Goal: Task Accomplishment & Management: Manage account settings

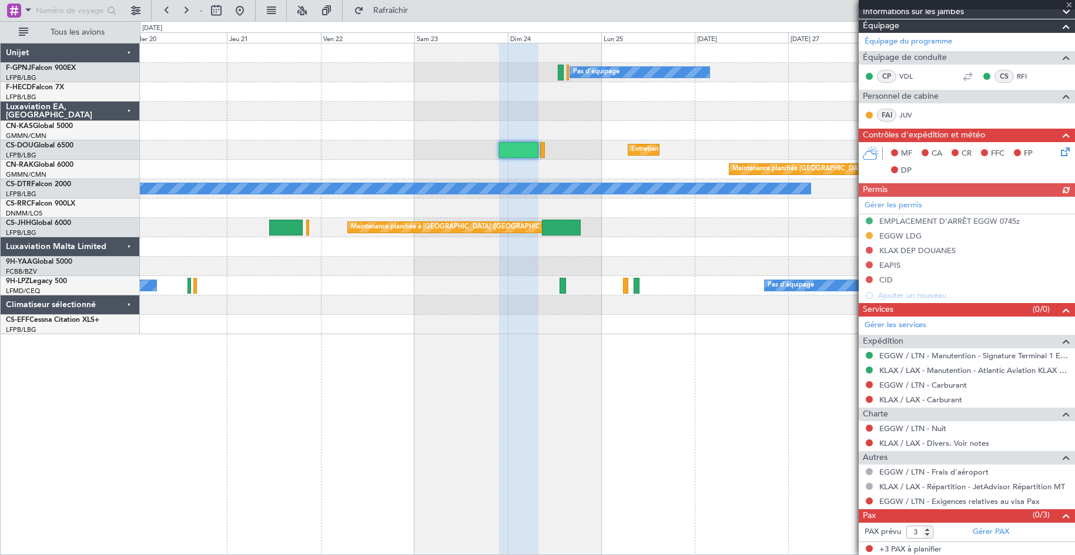
scroll to position [243, 0]
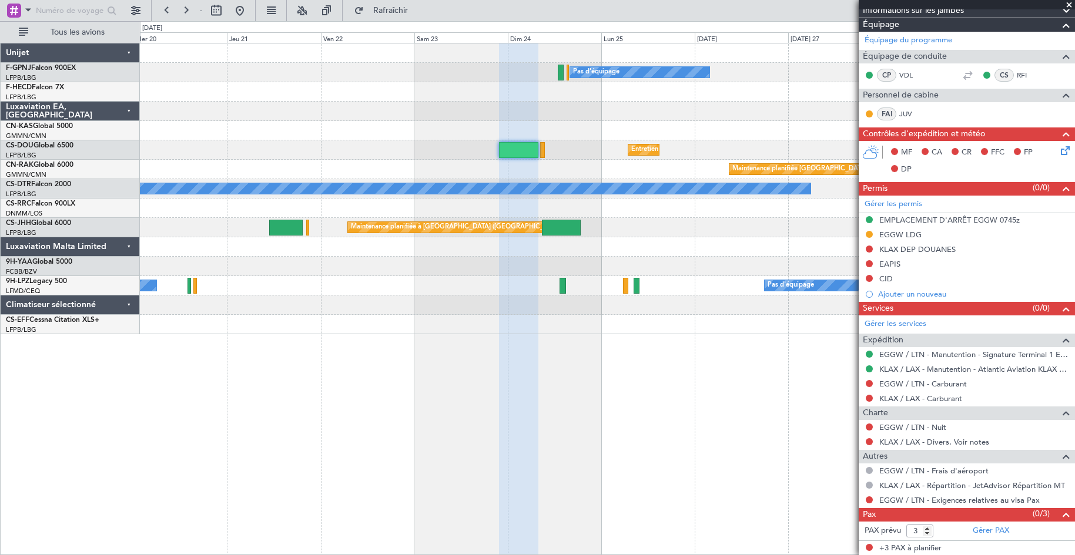
click at [947, 542] on div "+3 PAX à planifier" at bounding box center [966, 548] width 216 height 15
click at [924, 532] on input "2" at bounding box center [919, 531] width 27 height 13
click at [927, 530] on input "1" at bounding box center [919, 531] width 27 height 13
click at [927, 535] on input "0" at bounding box center [919, 531] width 27 height 13
click at [927, 535] on input "-1" at bounding box center [919, 531] width 27 height 13
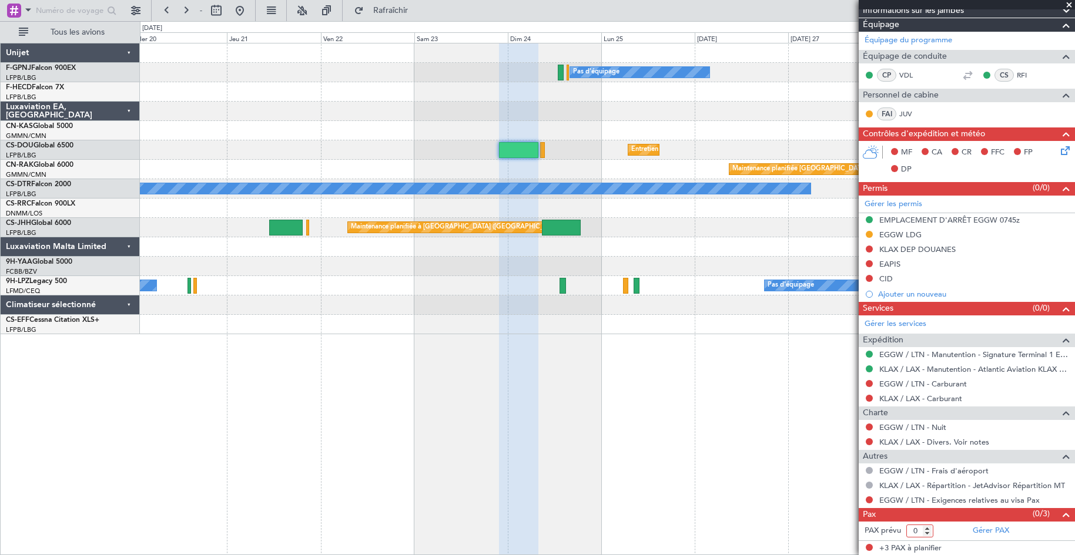
click at [927, 525] on input "0" at bounding box center [919, 531] width 27 height 13
click at [927, 525] on input "1" at bounding box center [919, 531] width 27 height 13
click at [927, 525] on input "2" at bounding box center [919, 531] width 27 height 13
click at [927, 525] on input "3" at bounding box center [919, 531] width 27 height 13
click at [876, 535] on label "PAX prévu" at bounding box center [882, 531] width 36 height 12
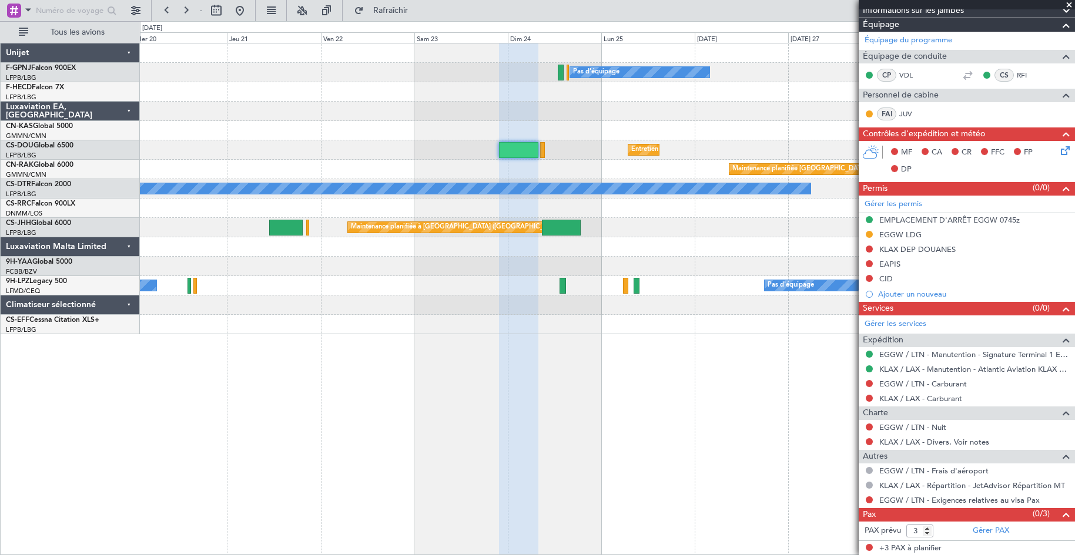
click at [891, 549] on font "+3 PAX à planifier" at bounding box center [910, 548] width 62 height 11
click at [995, 549] on div "+3 PAX à planifier" at bounding box center [966, 548] width 216 height 15
click at [948, 549] on div "+3 PAX à planifier" at bounding box center [966, 548] width 216 height 15
click at [976, 533] on font "Gérer PAX" at bounding box center [990, 530] width 36 height 11
click at [1068, 2] on span at bounding box center [1069, 5] width 12 height 11
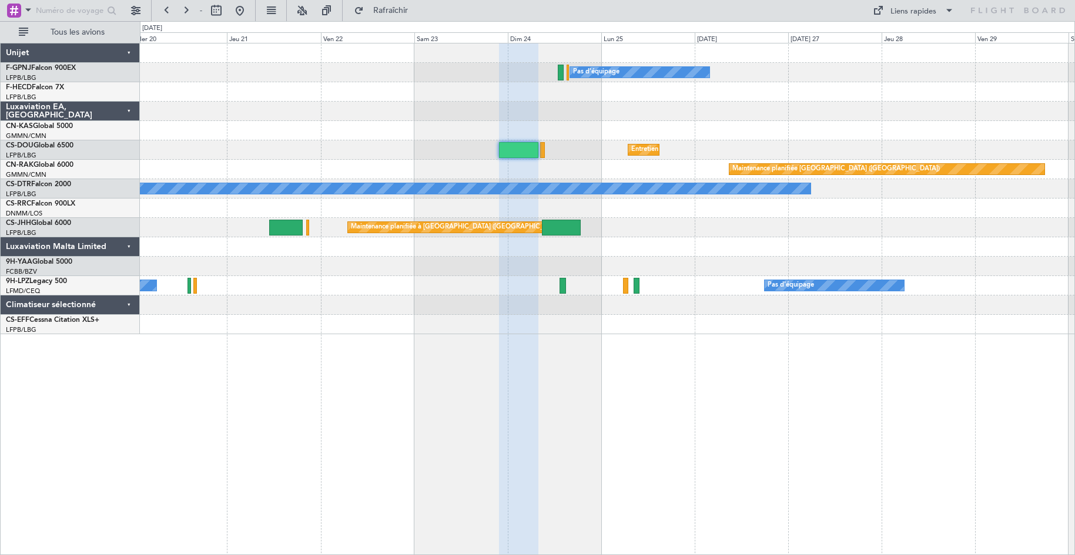
type input "0"
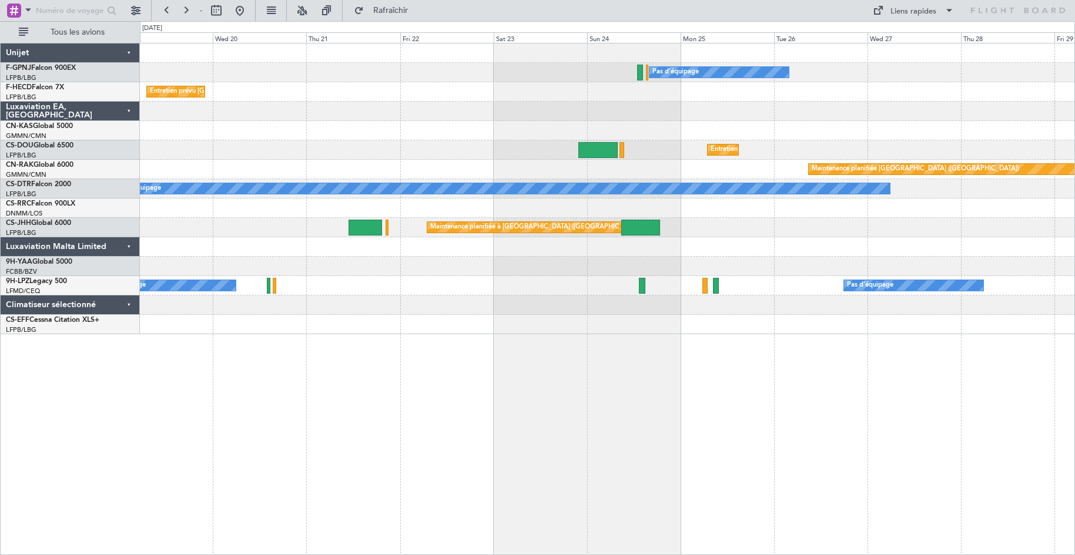
click at [1074, 467] on html "- Rafraîchir Liens rapides Tous les avions Pas d'équipage Pas d'équipage Pas d'…" at bounding box center [537, 277] width 1075 height 555
